Goal: Subscribe to service/newsletter

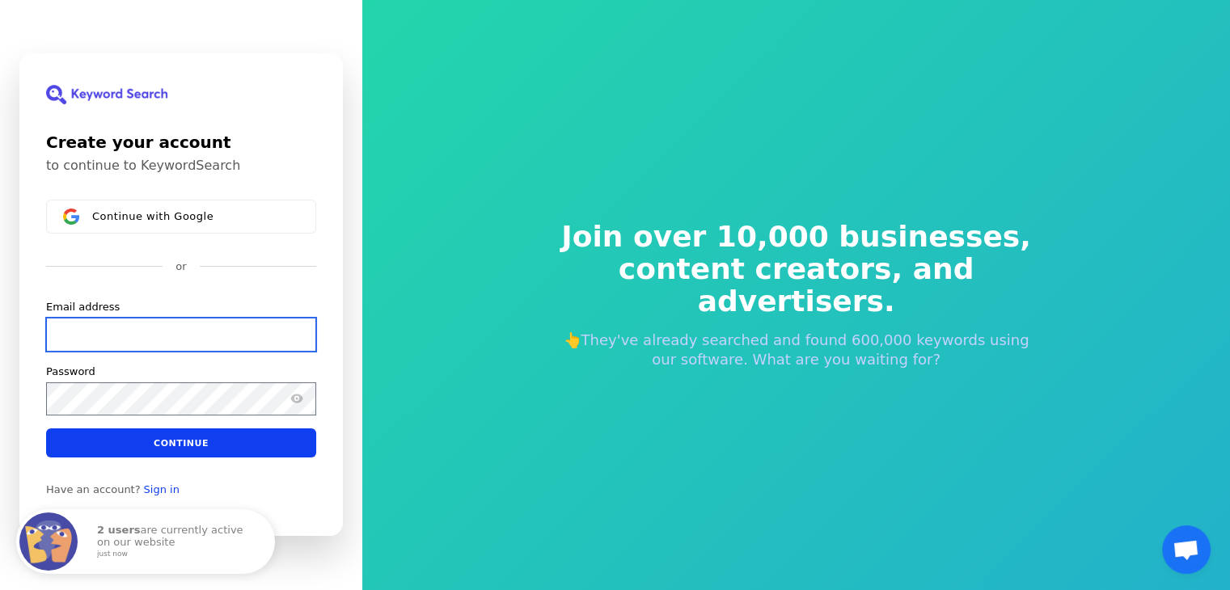
click at [150, 334] on input "Email address" at bounding box center [181, 335] width 270 height 34
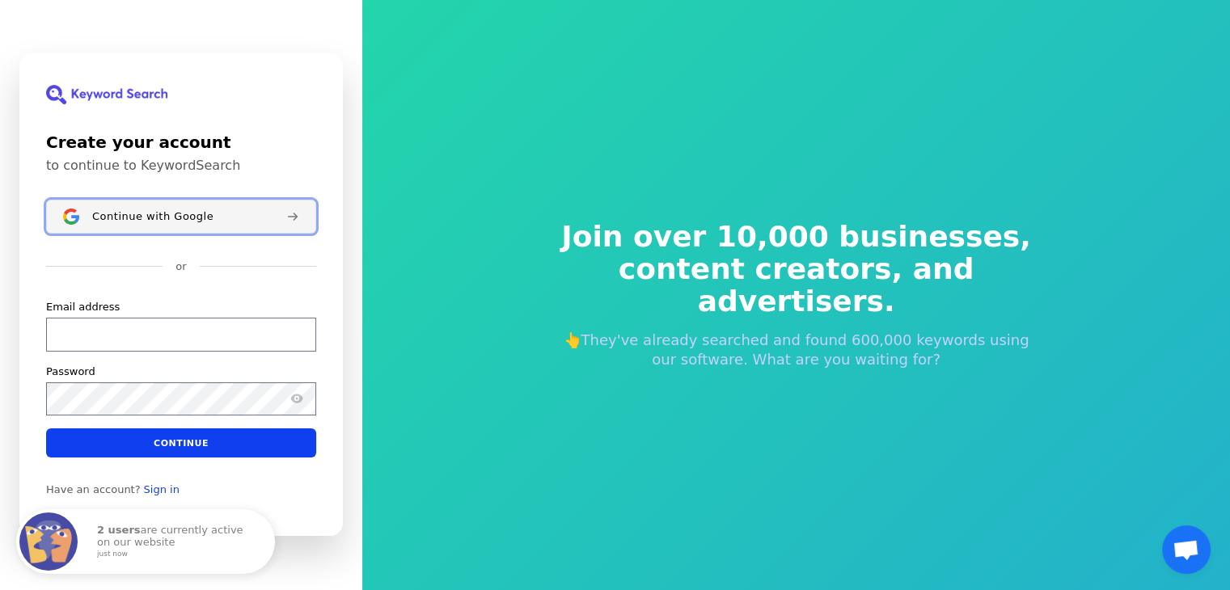
click at [196, 217] on span "Continue with Google" at bounding box center [152, 216] width 121 height 13
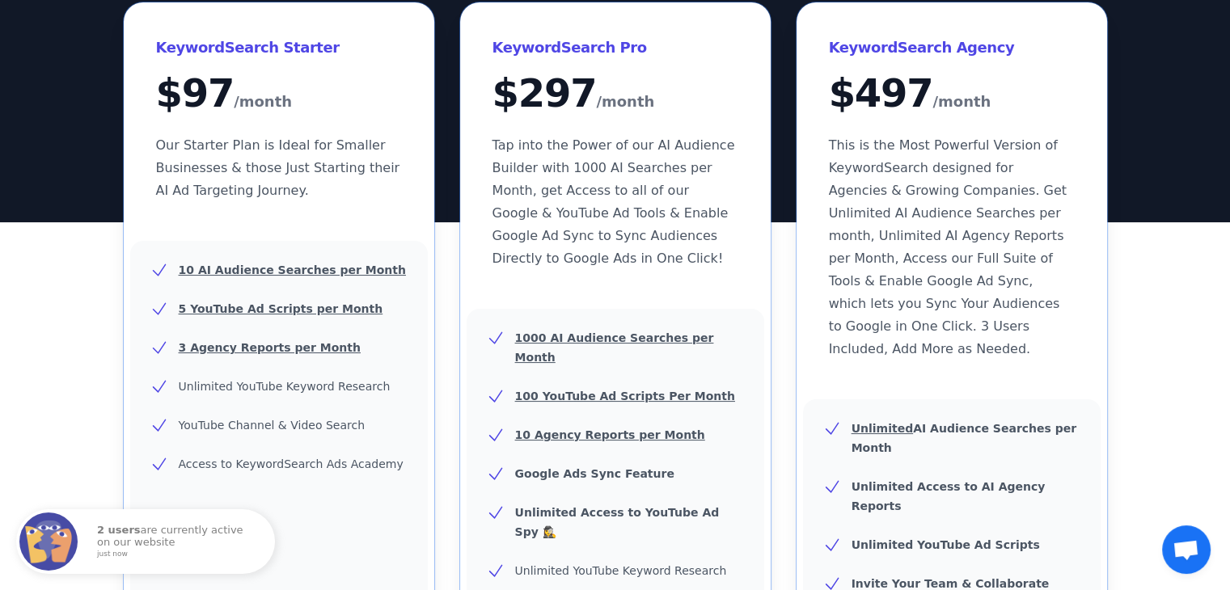
scroll to position [204, 0]
